Goal: Task Accomplishment & Management: Use online tool/utility

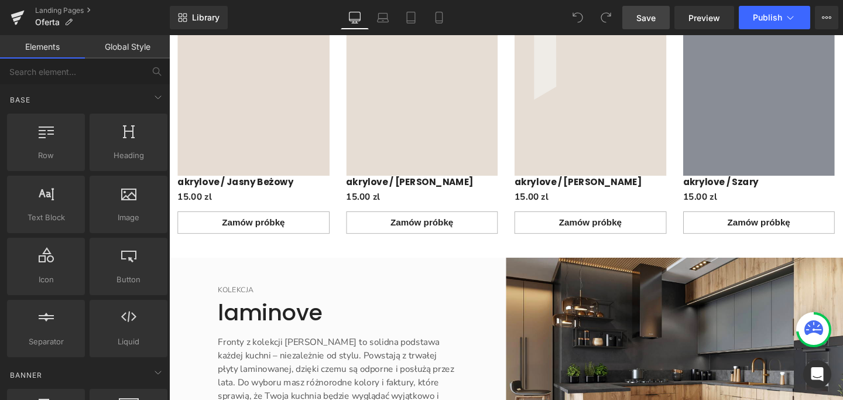
click at [644, 16] on span "Save" at bounding box center [645, 18] width 19 height 12
